Goal: Task Accomplishment & Management: Use online tool/utility

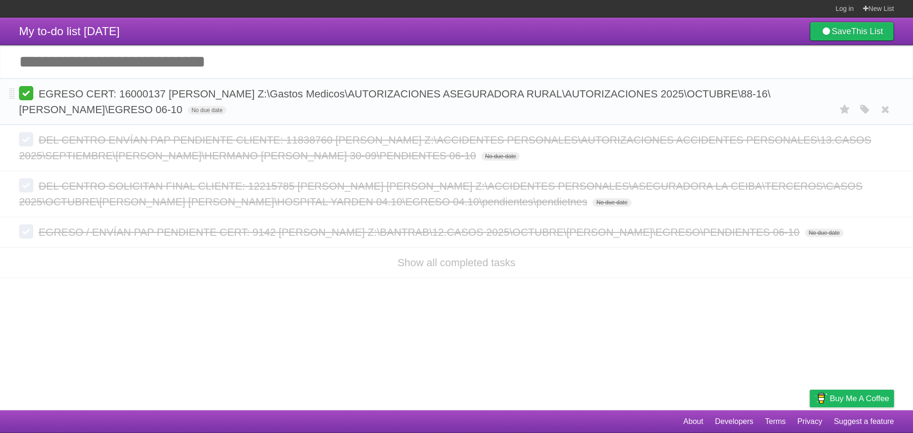
click at [27, 100] on label at bounding box center [26, 93] width 14 height 14
